Goal: Check status: Check status

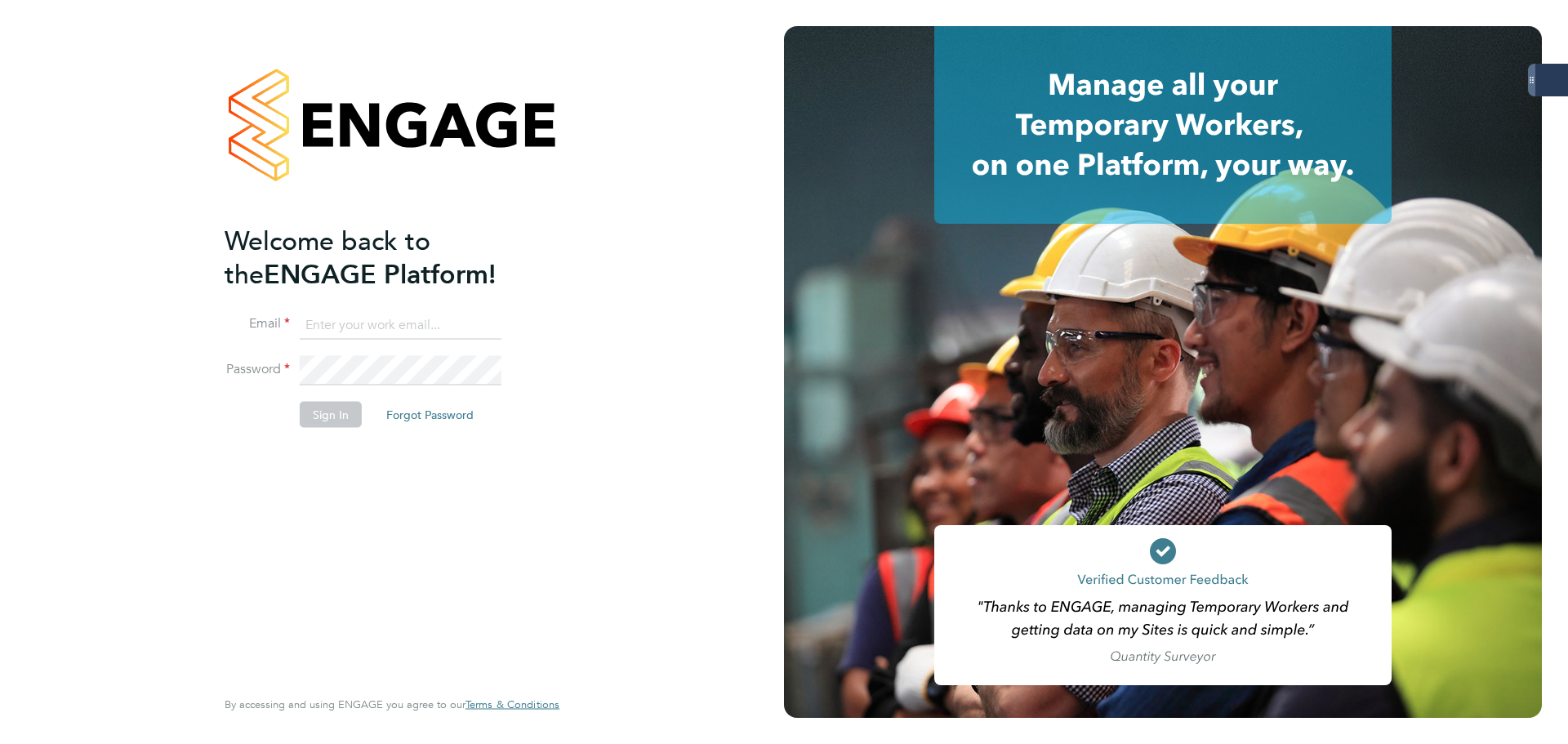
type input "[PERSON_NAME][EMAIL_ADDRESS][PERSON_NAME][DOMAIN_NAME]"
click at [352, 407] on button "Sign In" at bounding box center [331, 414] width 62 height 27
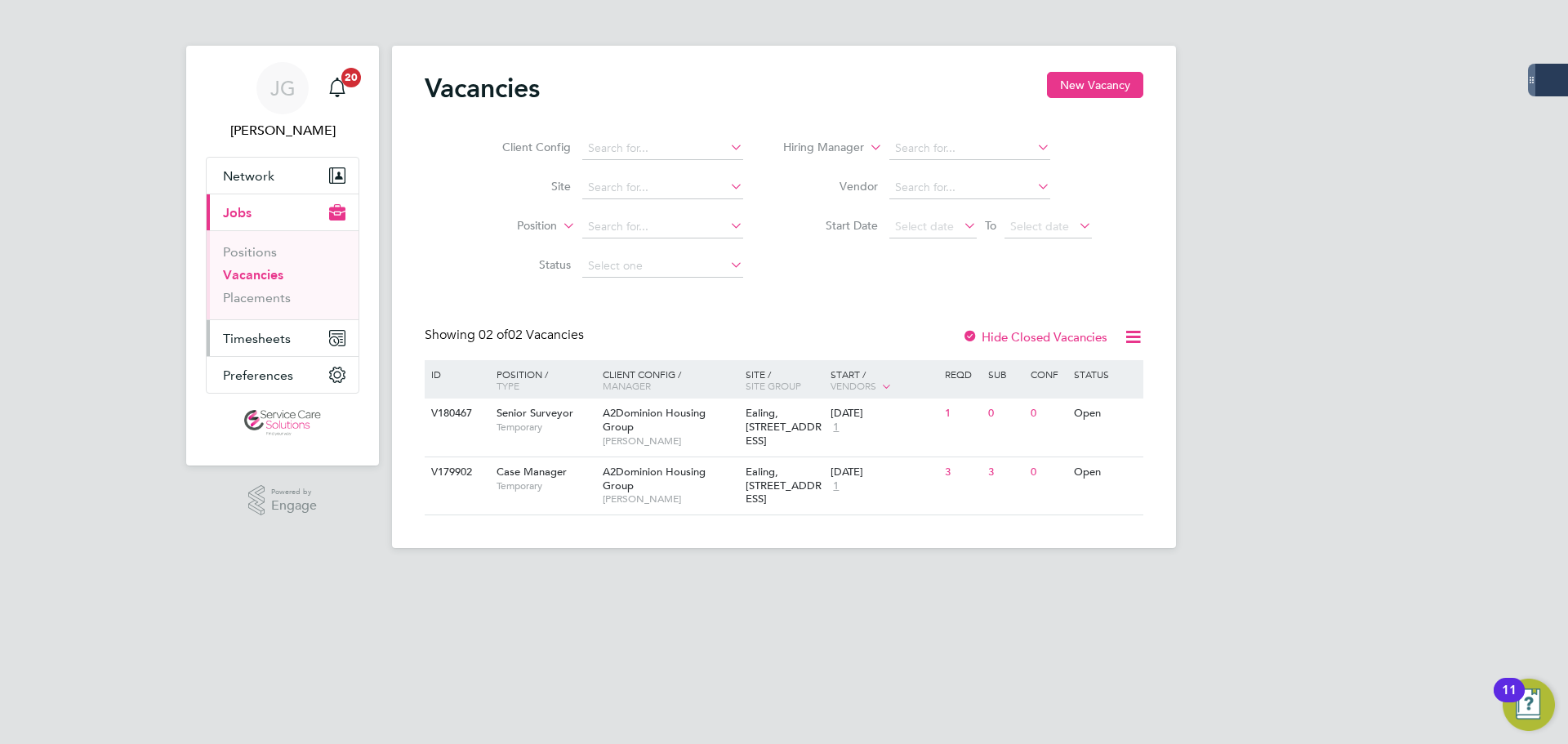
click at [256, 338] on span "Timesheets" at bounding box center [256, 339] width 68 height 16
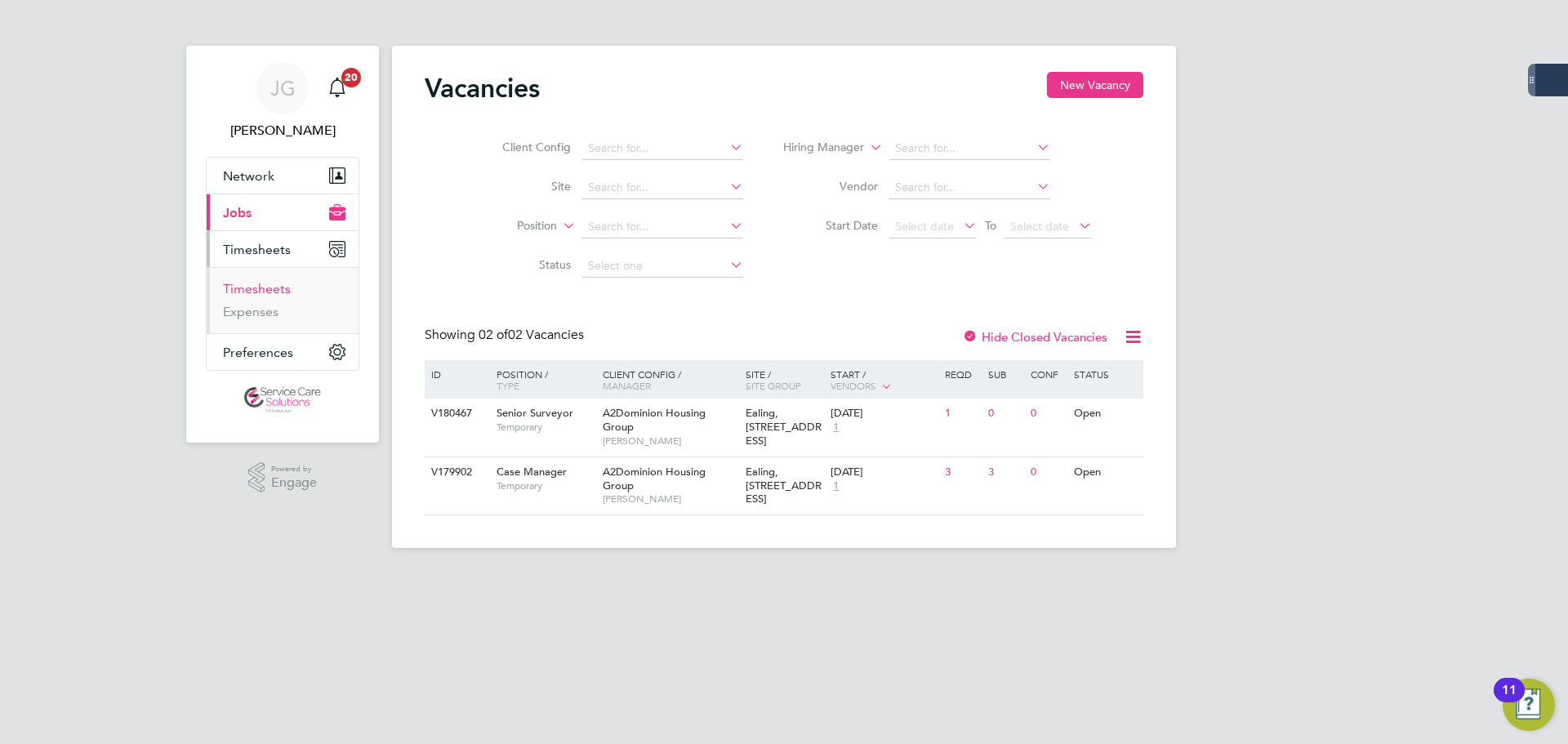
click at [268, 294] on link "Timesheets" at bounding box center [256, 289] width 68 height 16
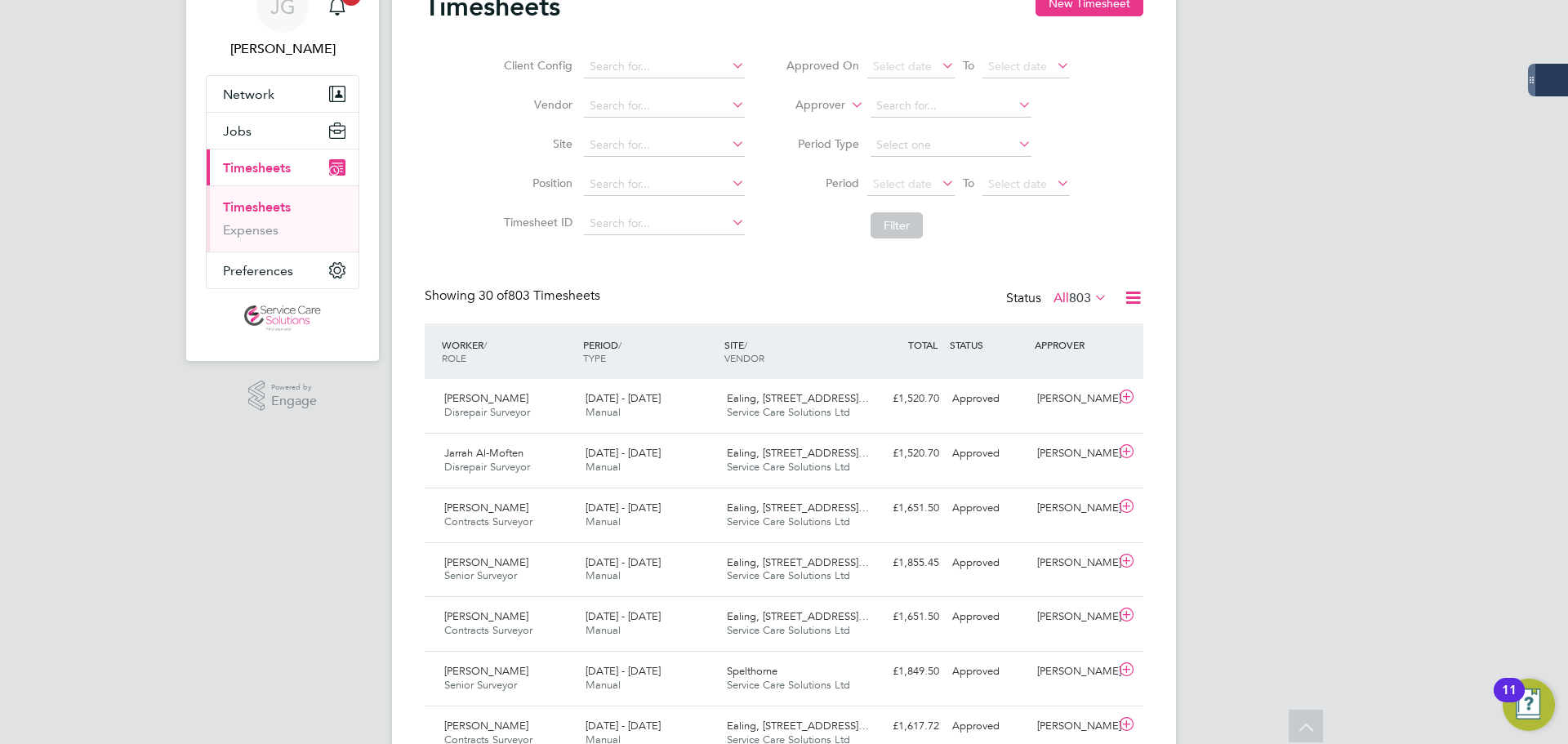
click at [1091, 289] on icon at bounding box center [1091, 297] width 0 height 23
click at [1093, 377] on li "Submitted" at bounding box center [1065, 373] width 75 height 23
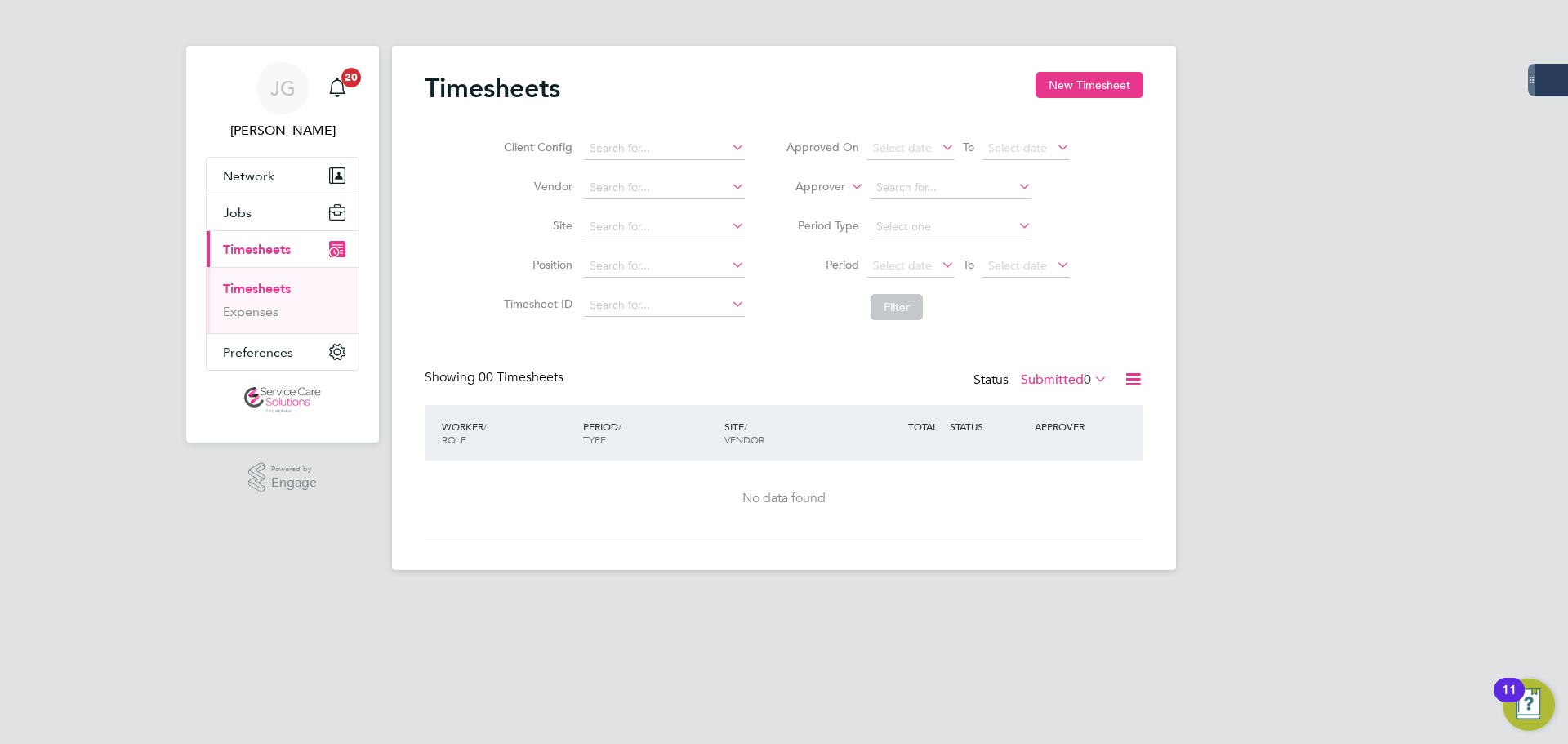
click at [1077, 387] on label "Submitted 0" at bounding box center [1065, 380] width 87 height 16
click at [1086, 479] on li "776" at bounding box center [1099, 478] width 27 height 23
click at [1071, 380] on label "Submitted 0" at bounding box center [1065, 380] width 87 height 16
click at [1061, 475] on li "Approved" at bounding box center [1048, 478] width 75 height 23
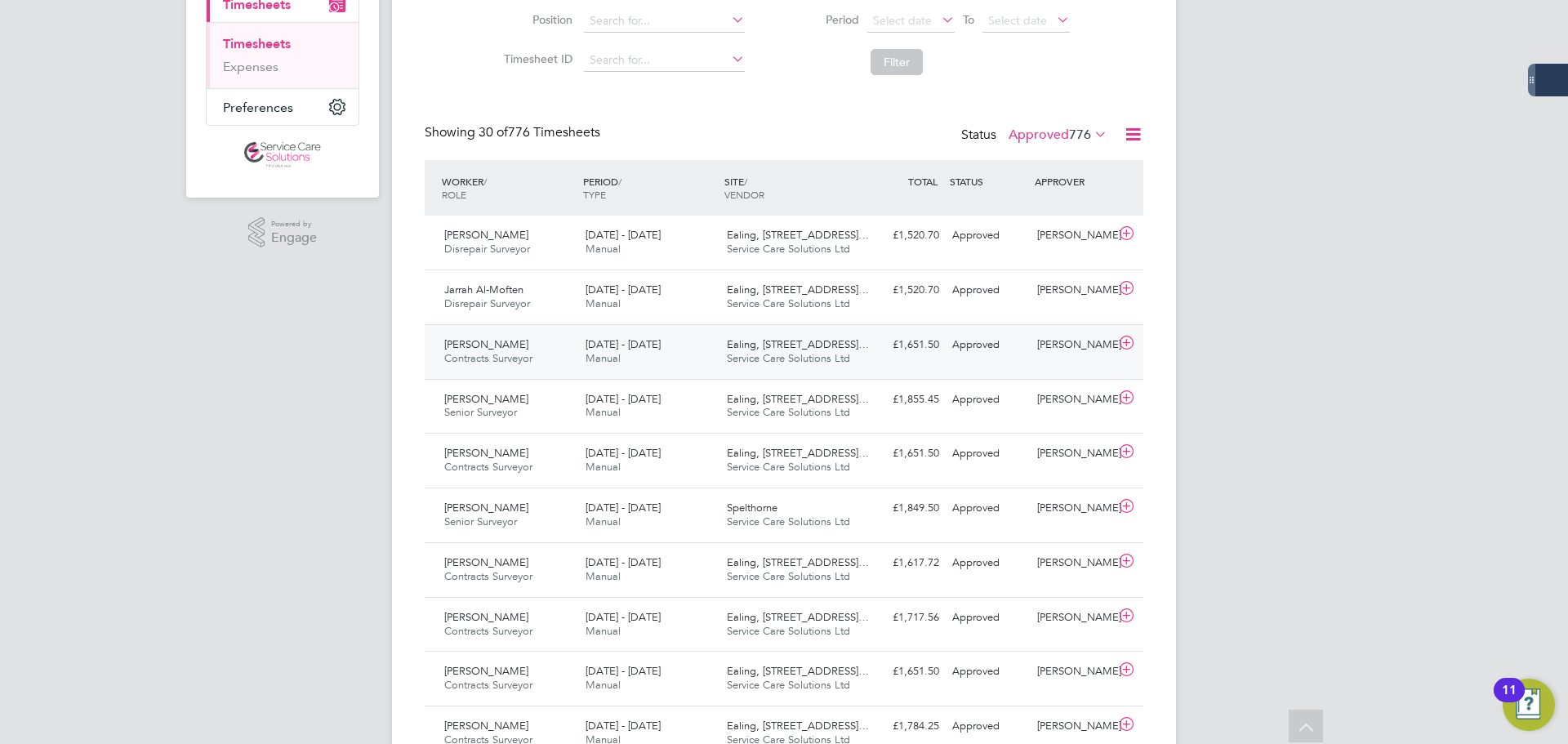
click at [562, 346] on div "Shayn Bennett Contracts Surveyor 15 - 21 Sep 2025" at bounding box center [509, 352] width 142 height 41
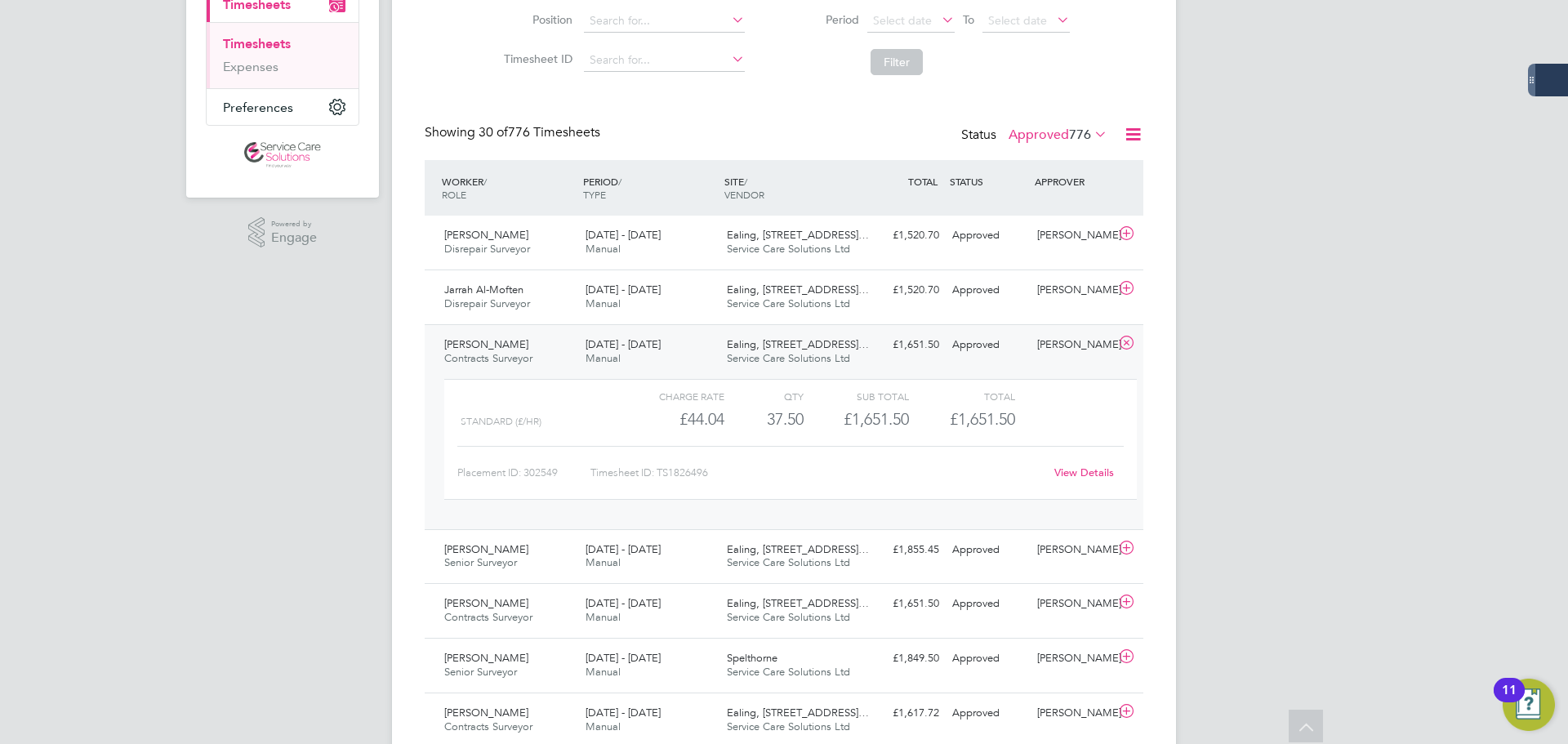
drag, startPoint x: 218, startPoint y: 374, endPoint x: 308, endPoint y: 160, distance: 232.2
drag, startPoint x: 259, startPoint y: 67, endPoint x: 363, endPoint y: 96, distance: 108.0
click at [259, 67] on link "Expenses" at bounding box center [250, 66] width 56 height 16
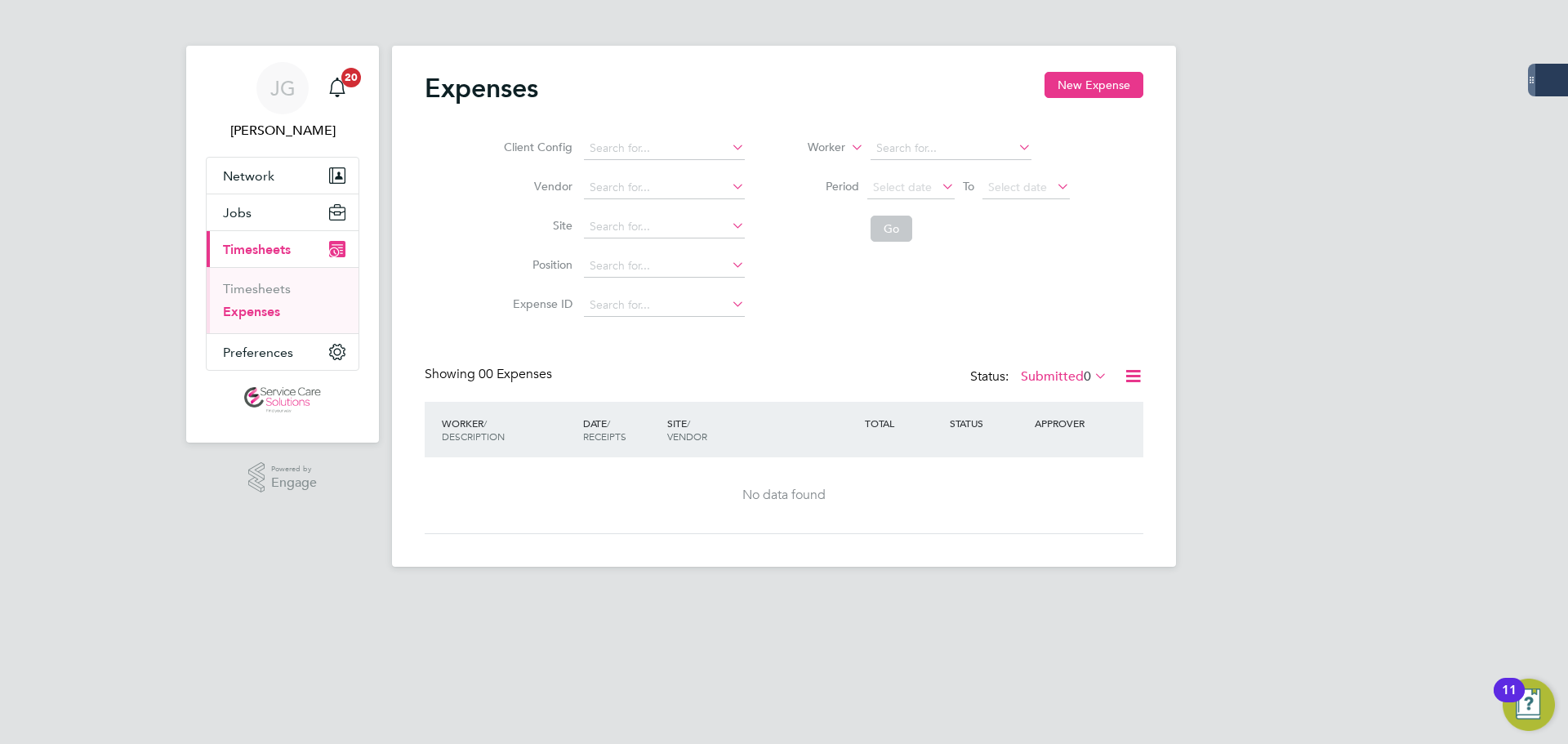
click at [1054, 377] on label "Submitted 0" at bounding box center [1065, 377] width 87 height 16
click at [1053, 467] on li "Approved" at bounding box center [1048, 475] width 75 height 23
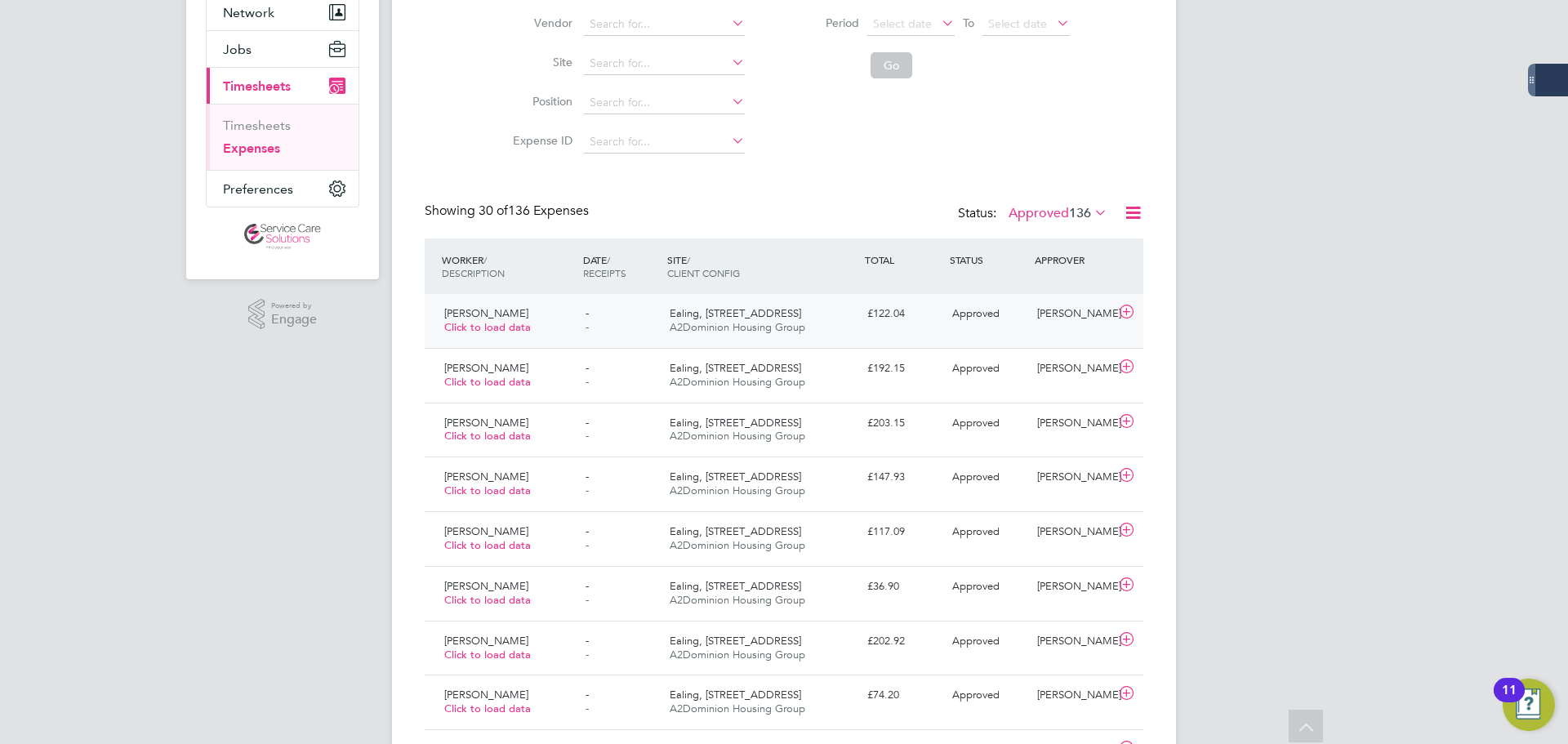
click at [545, 317] on div "Shayn Bennett Click to load data" at bounding box center [509, 321] width 142 height 41
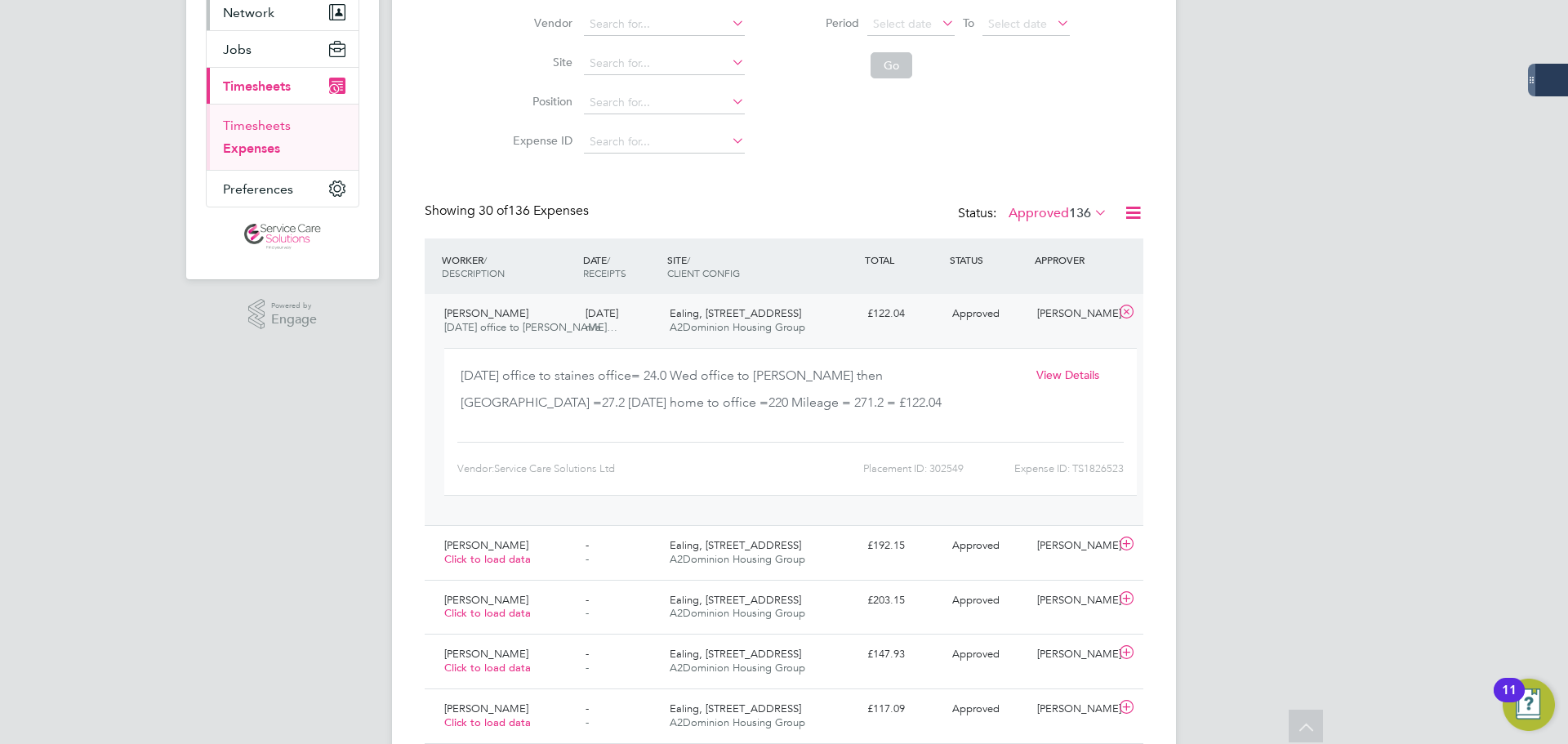
drag, startPoint x: 271, startPoint y: 120, endPoint x: 327, endPoint y: 165, distance: 71.8
click at [271, 120] on link "Timesheets" at bounding box center [256, 126] width 68 height 16
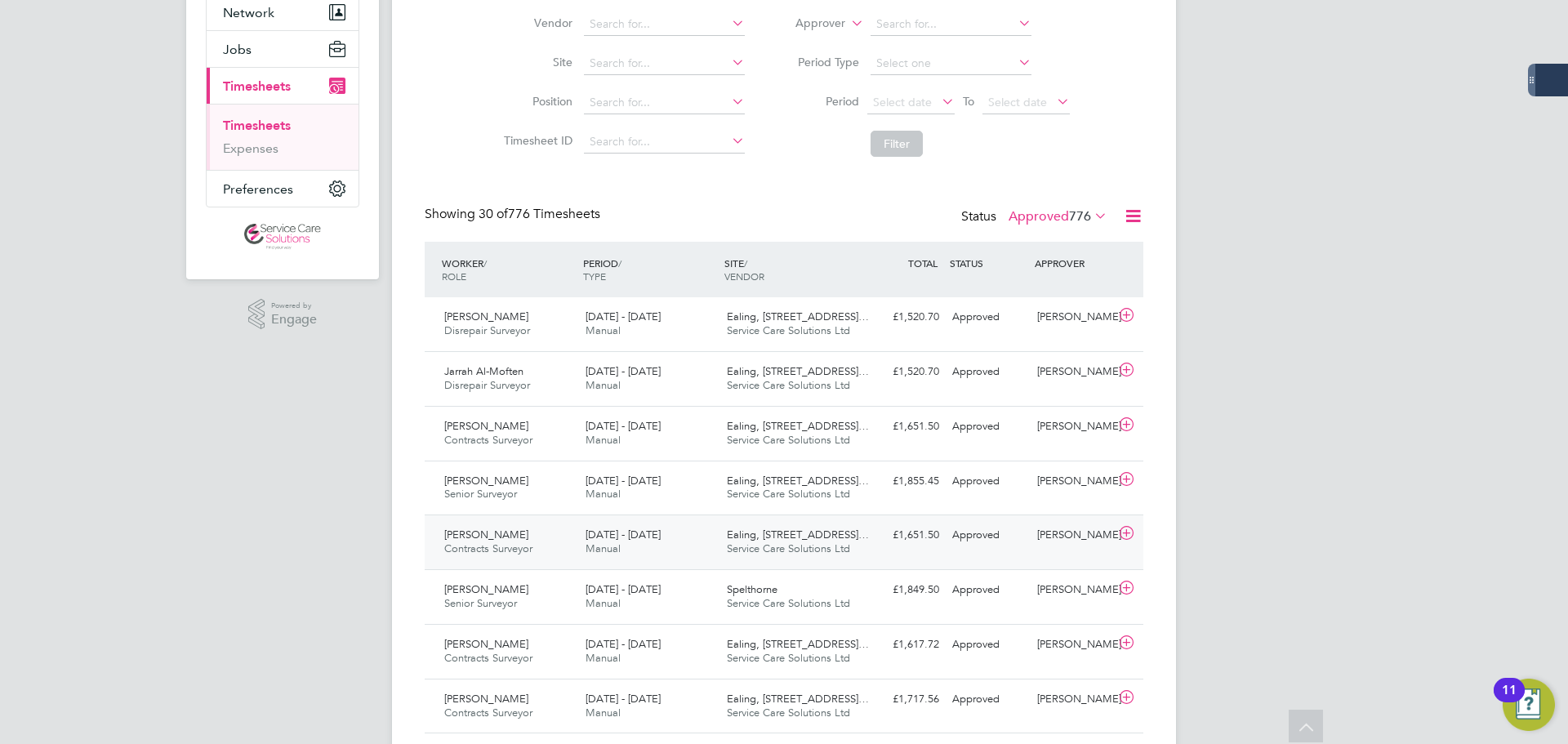
click at [509, 551] on span "Contracts Surveyor" at bounding box center [488, 548] width 88 height 14
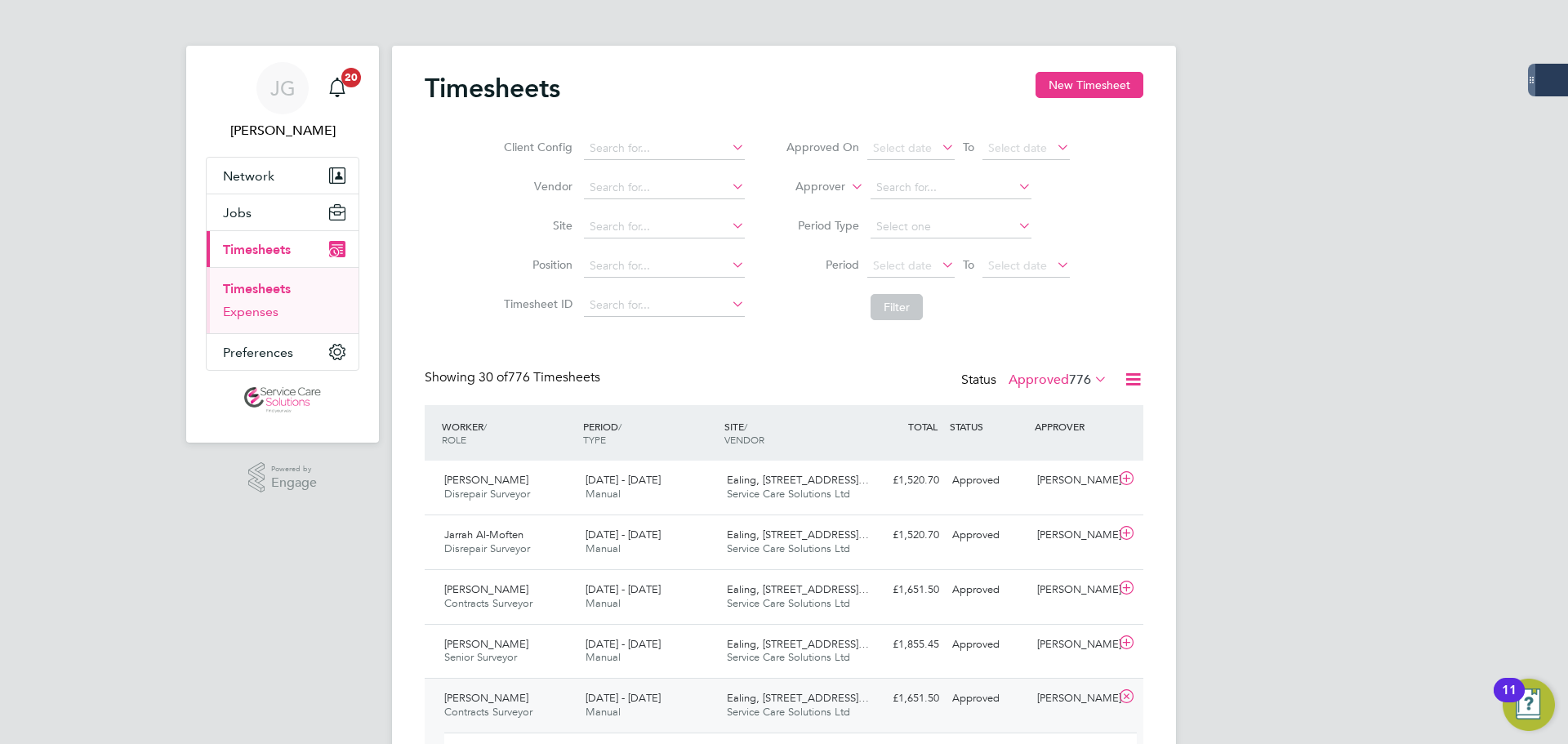
click at [263, 311] on link "Expenses" at bounding box center [250, 312] width 56 height 16
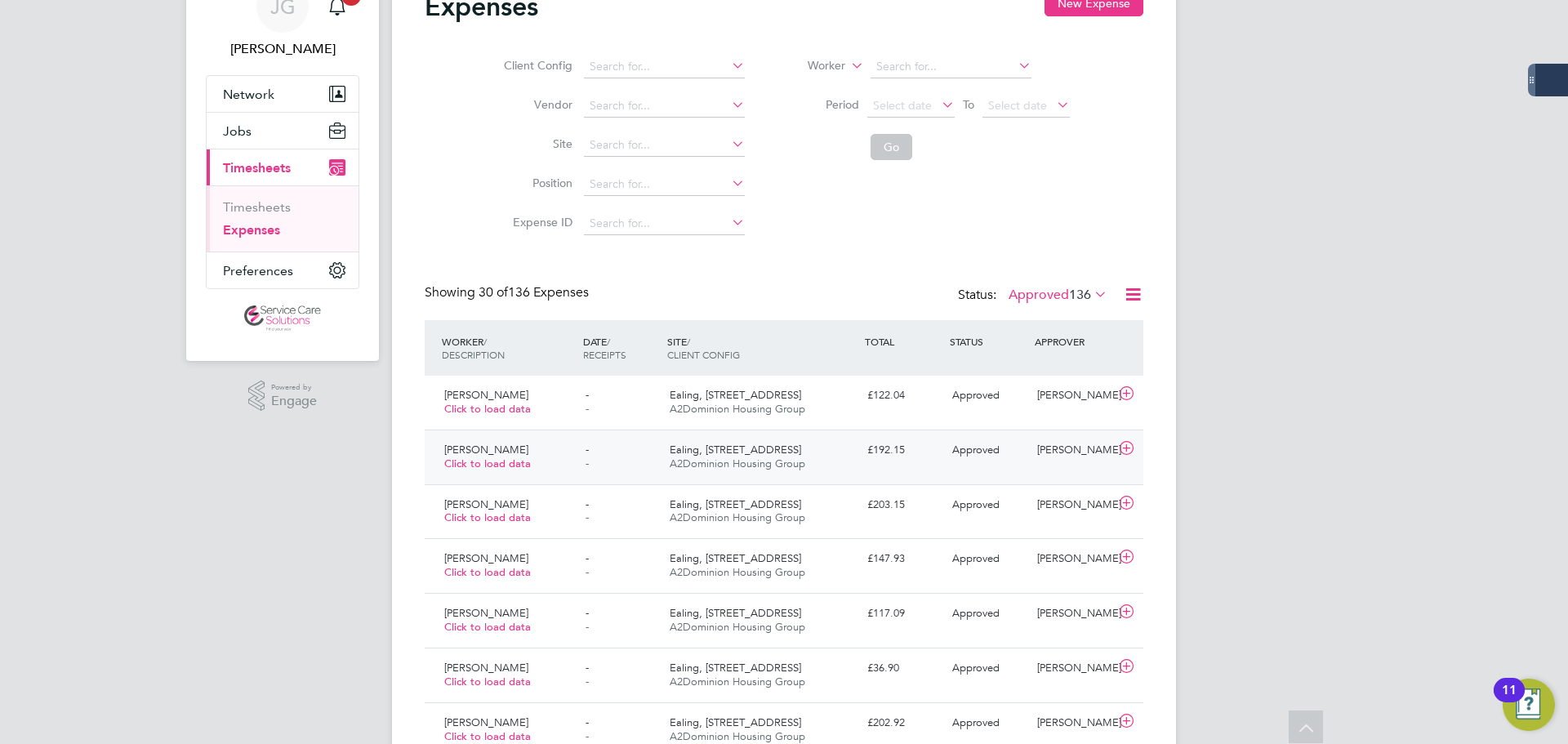
click at [532, 449] on div "Amir Hameed Click to load data" at bounding box center [509, 457] width 142 height 41
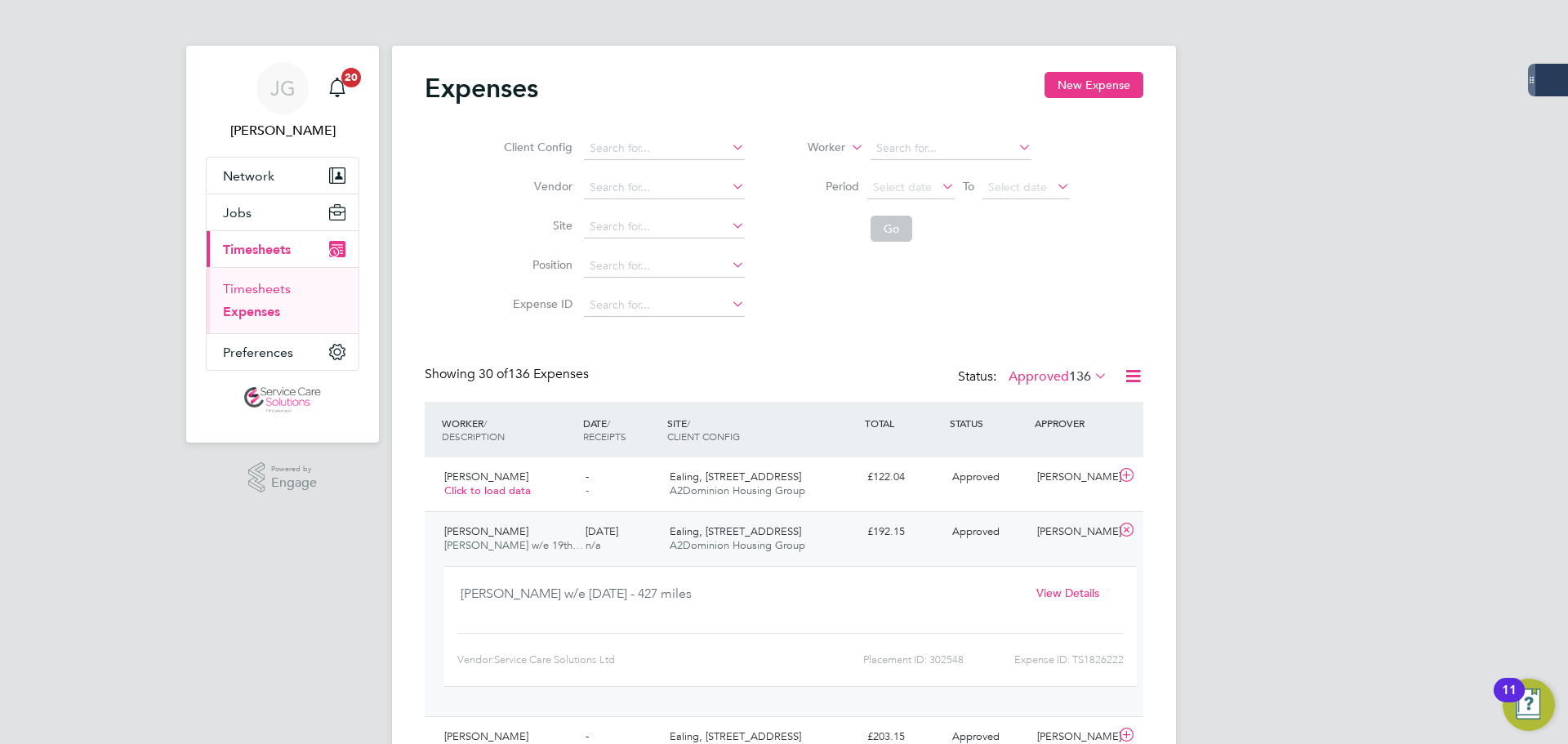
click at [239, 292] on link "Timesheets" at bounding box center [256, 289] width 68 height 16
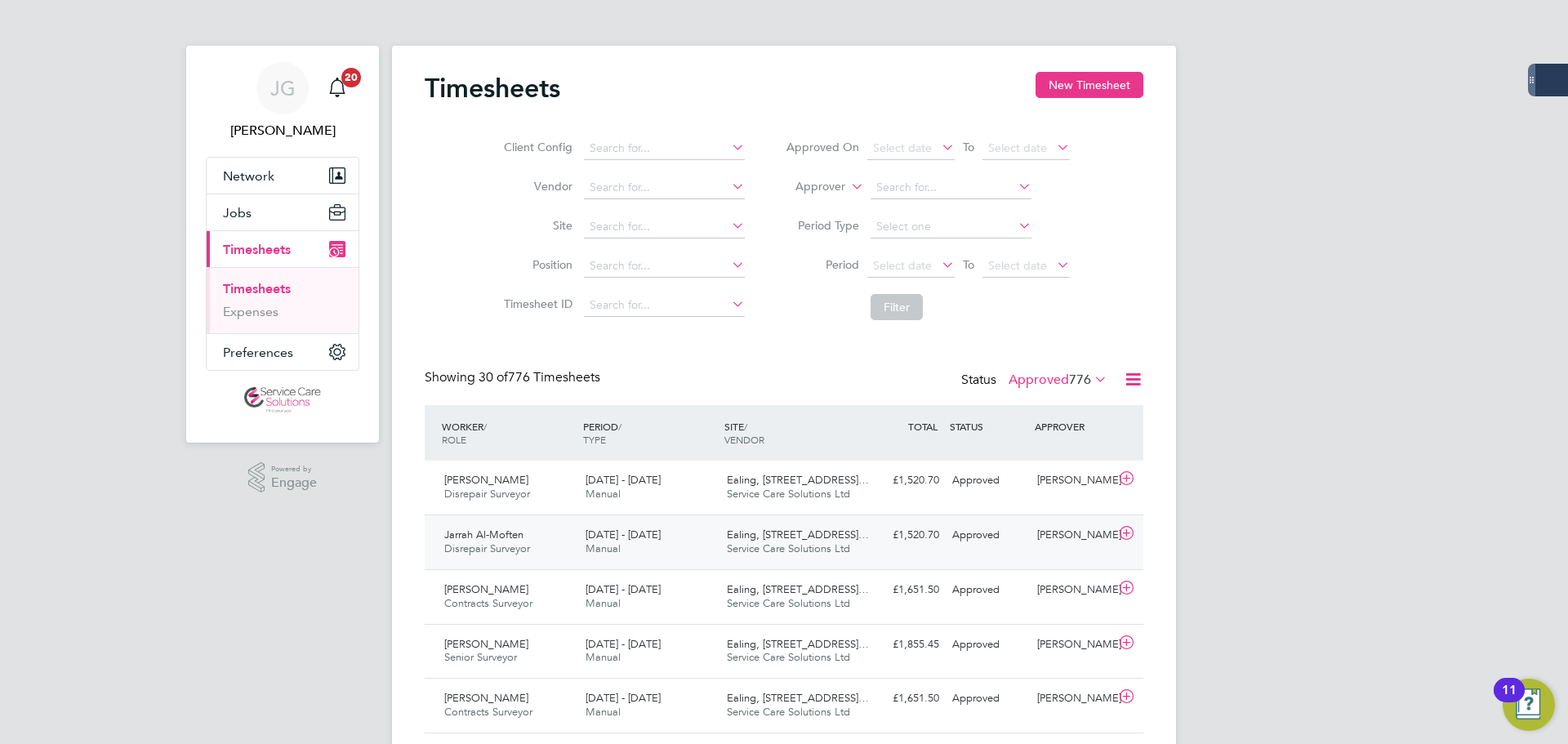
click at [486, 539] on span "Jarrah Al-Moften" at bounding box center [484, 535] width 80 height 14
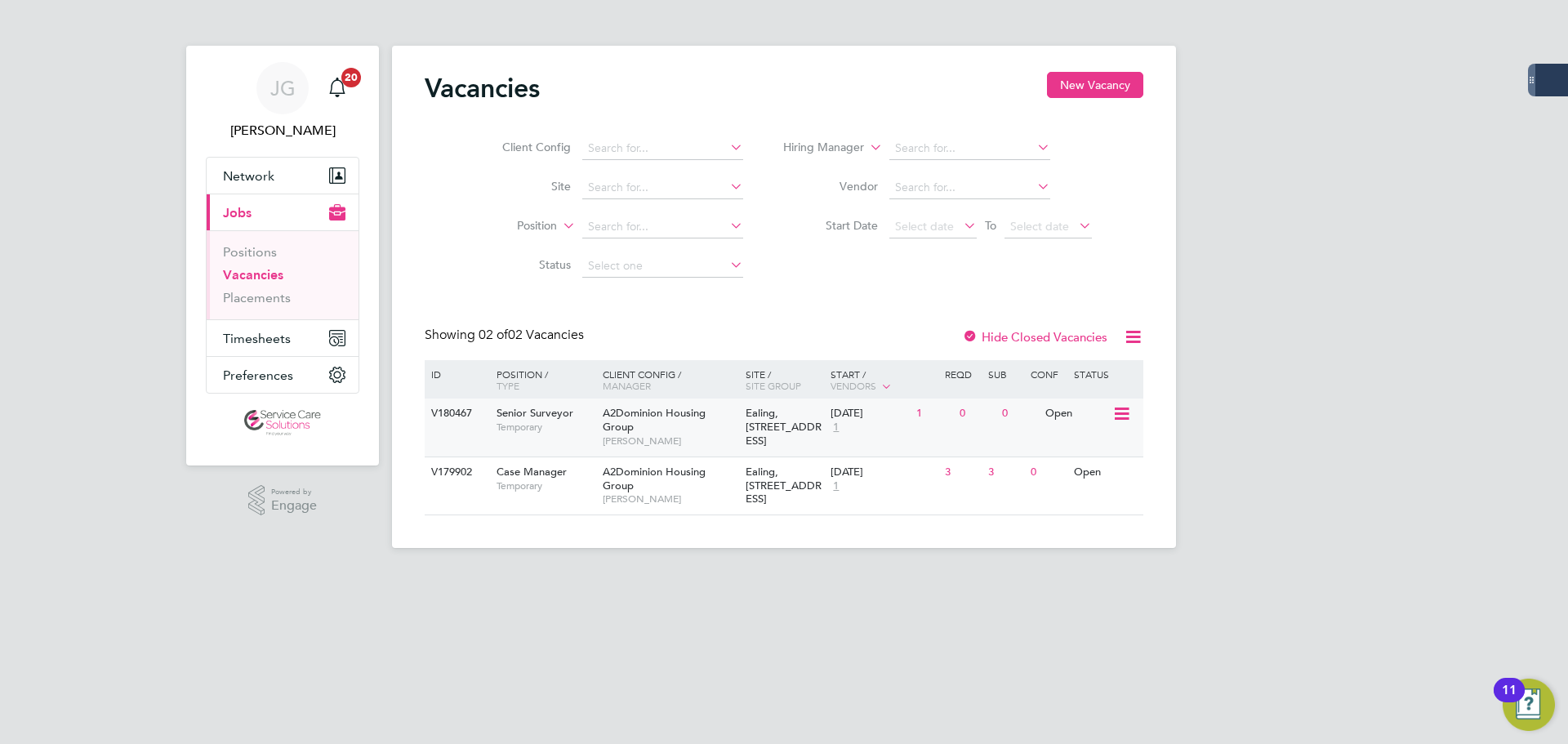
click at [554, 421] on span "Temporary" at bounding box center [546, 427] width 98 height 13
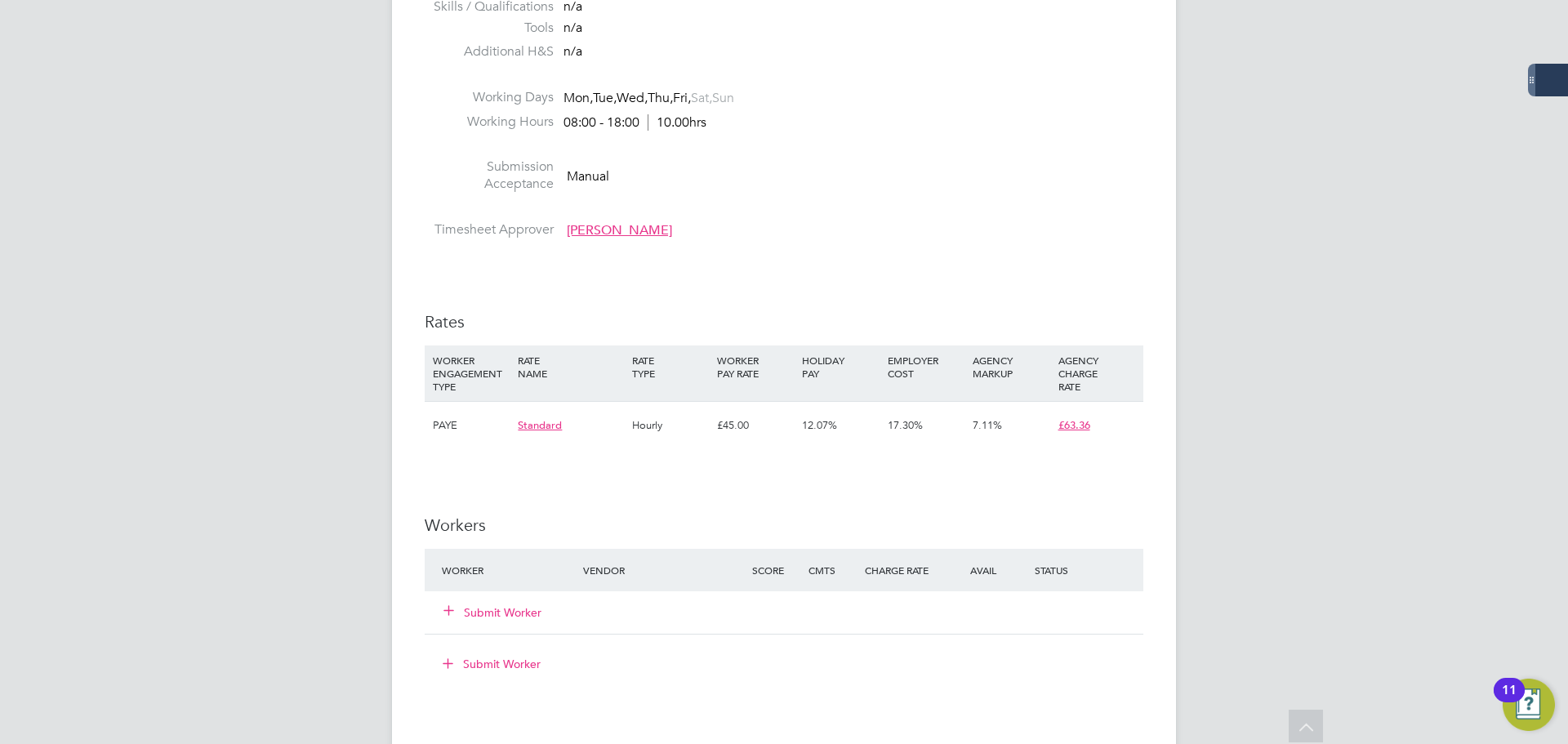
scroll to position [1798, 0]
